Goal: Book appointment/travel/reservation

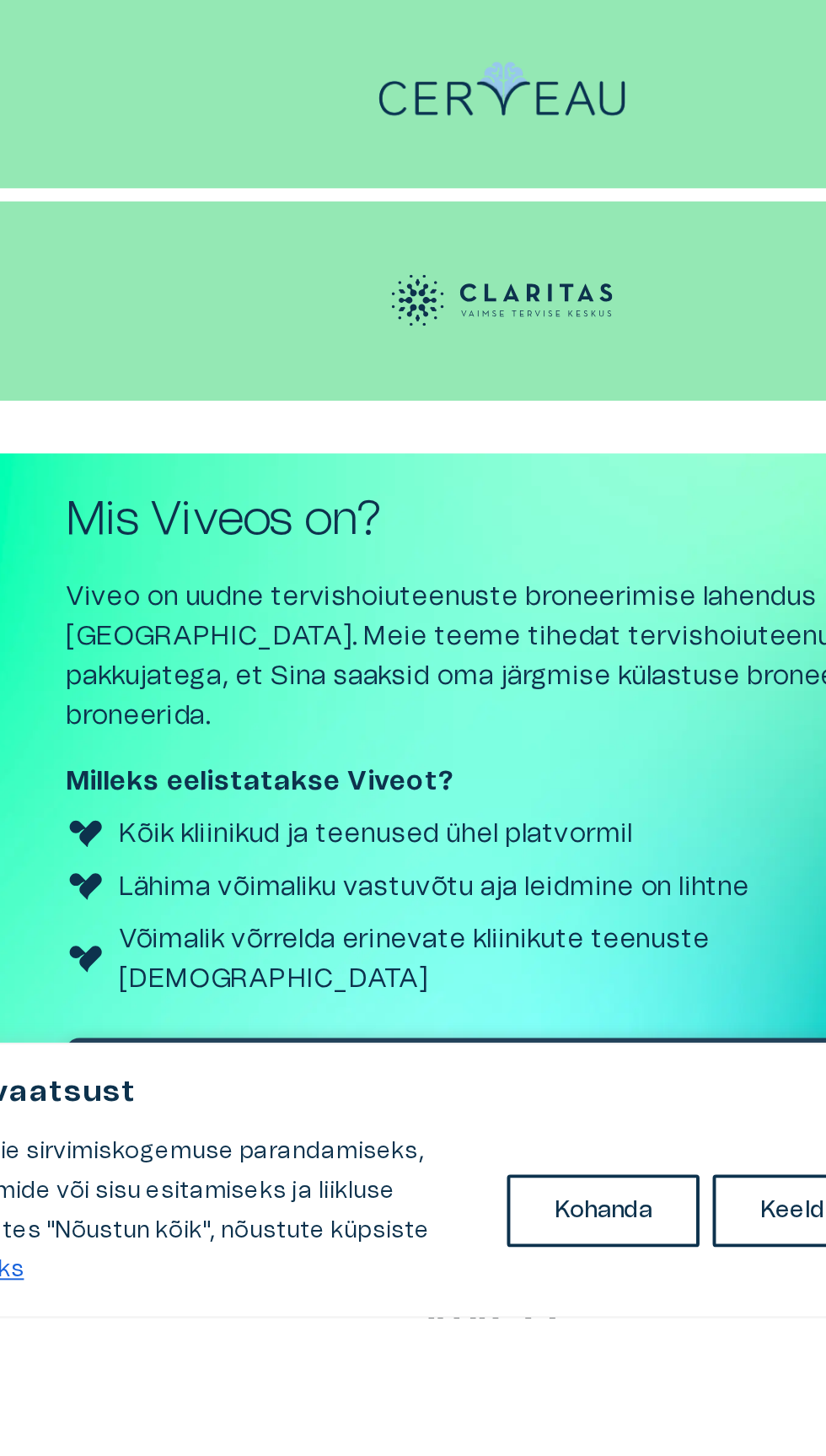
scroll to position [2964, 0]
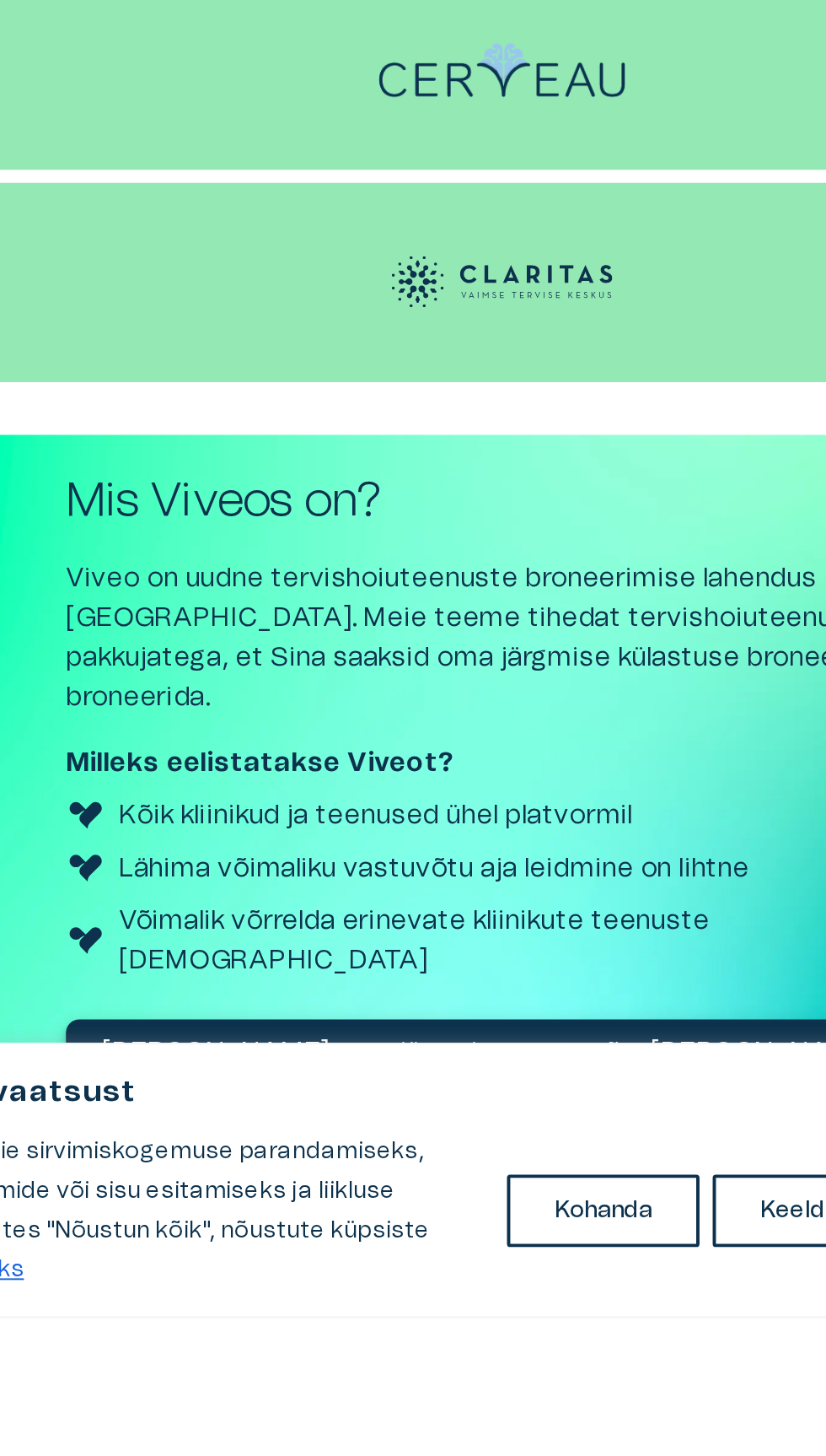
click at [395, 1314] on font "[PERSON_NAME] oma järgmine vastuvõtt [PERSON_NAME]" at bounding box center [407, 1321] width 398 height 14
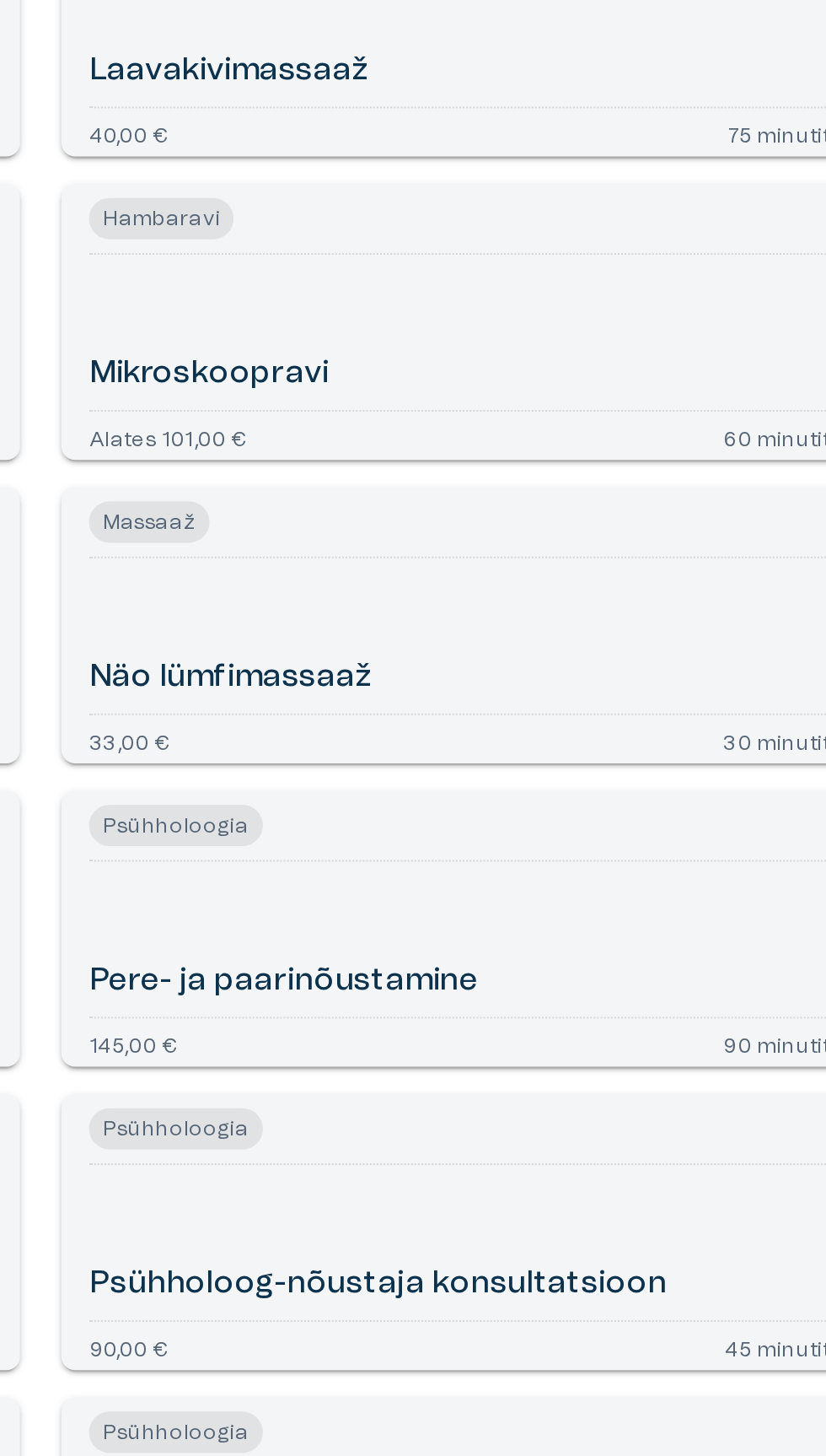
scroll to position [3713, 0]
click at [682, 273] on hr "Ava teenuse broneerimise üksikasjad" at bounding box center [618, 273] width 363 height 1
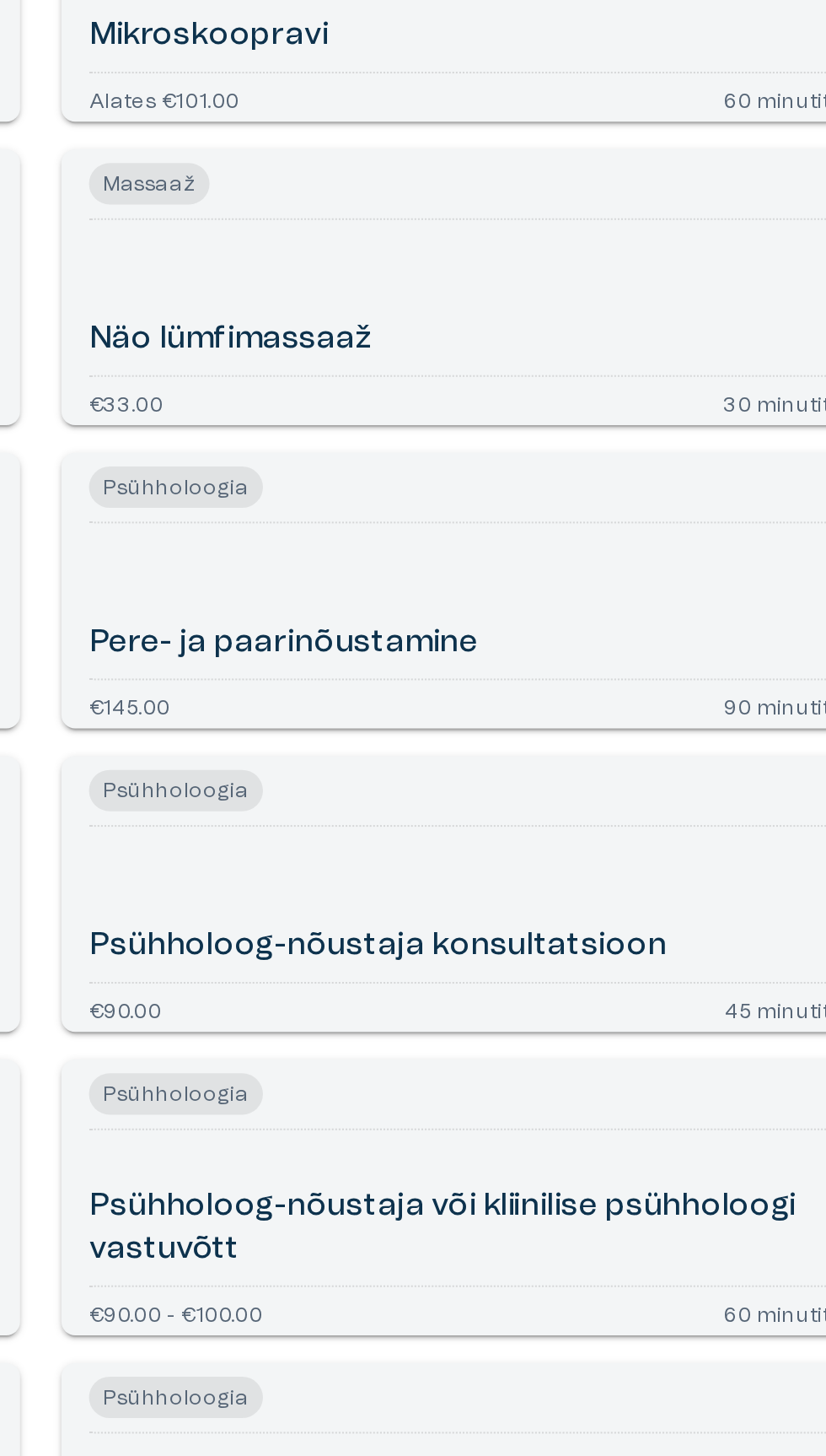
scroll to position [5133, 0]
